Goal: Transaction & Acquisition: Purchase product/service

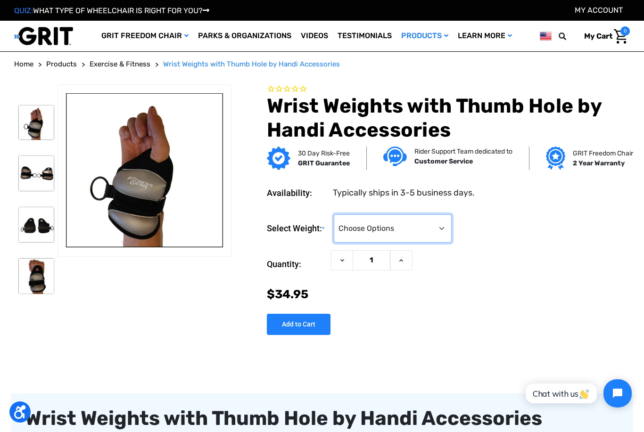
click at [433, 227] on select "Choose Options 1.5 Pounds Each 2.5 Pounds Each" at bounding box center [393, 228] width 118 height 28
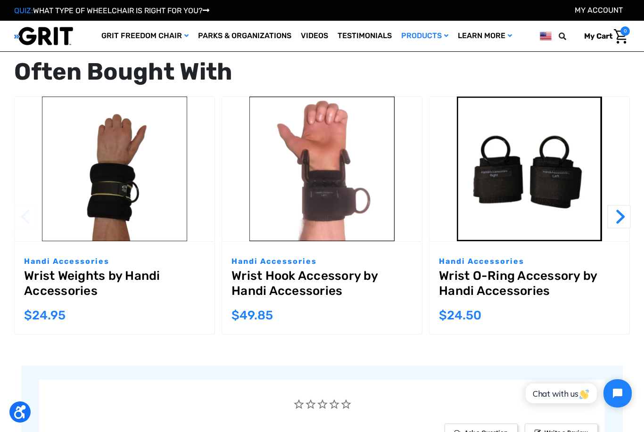
scroll to position [707, 0]
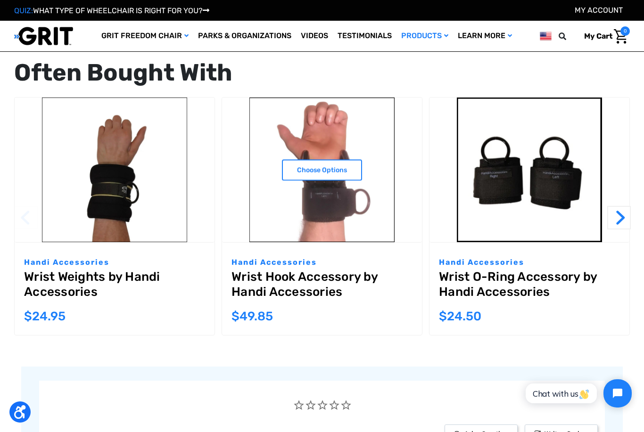
click at [275, 280] on link "Wrist Hook Accessory by Handi Accessories" at bounding box center [321, 287] width 181 height 34
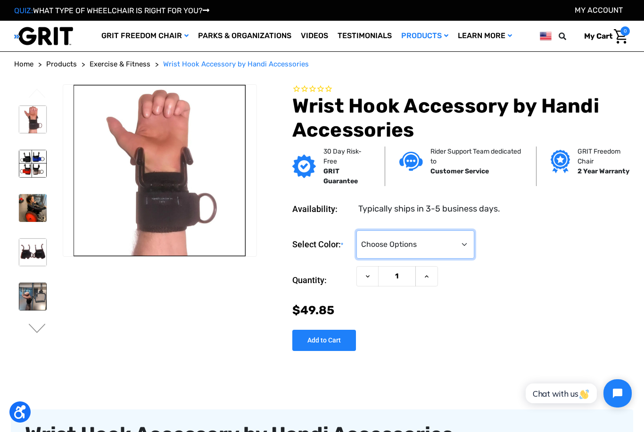
click at [458, 248] on select "Choose Options Black Blue Gray Red" at bounding box center [415, 245] width 118 height 28
click at [23, 209] on img at bounding box center [33, 208] width 28 height 28
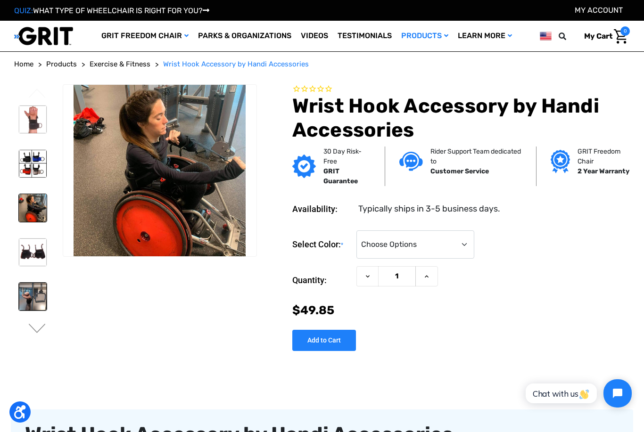
click at [25, 301] on img at bounding box center [33, 297] width 28 height 28
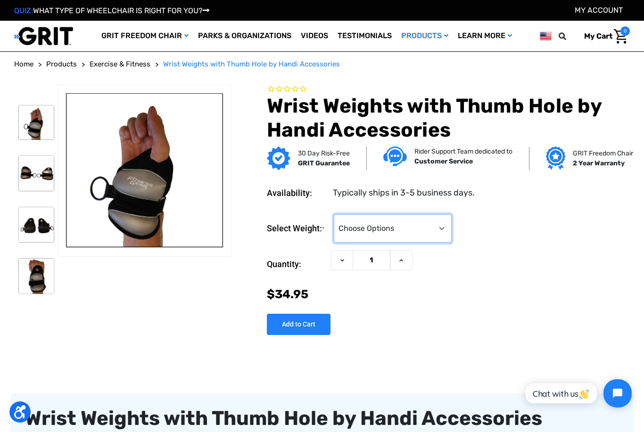
click at [438, 227] on select "Choose Options 1.5 Pounds Each 2.5 Pounds Each" at bounding box center [393, 228] width 118 height 28
